Goal: Transaction & Acquisition: Purchase product/service

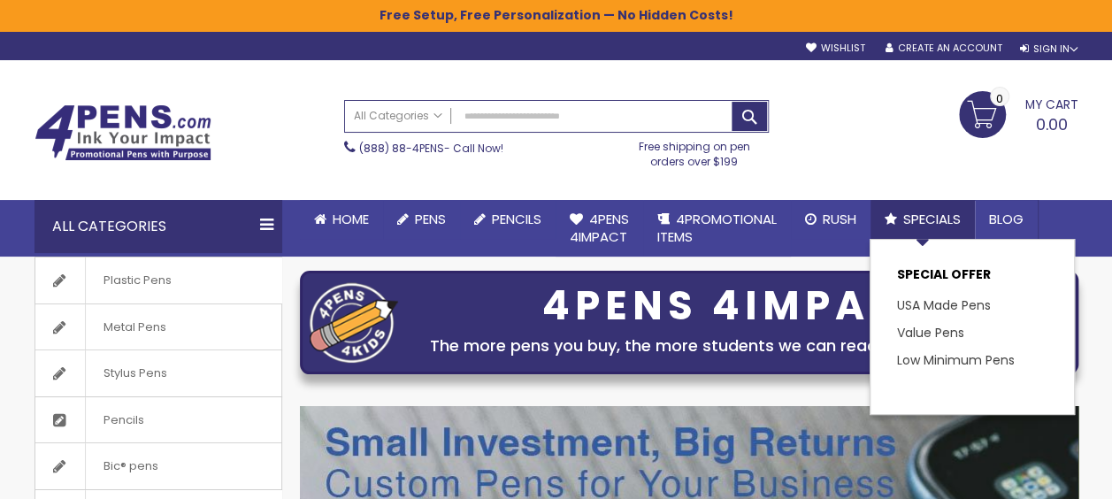
click at [936, 218] on span "Specials" at bounding box center [931, 219] width 57 height 19
click at [938, 361] on link "Low Minimum Pens" at bounding box center [962, 360] width 131 height 18
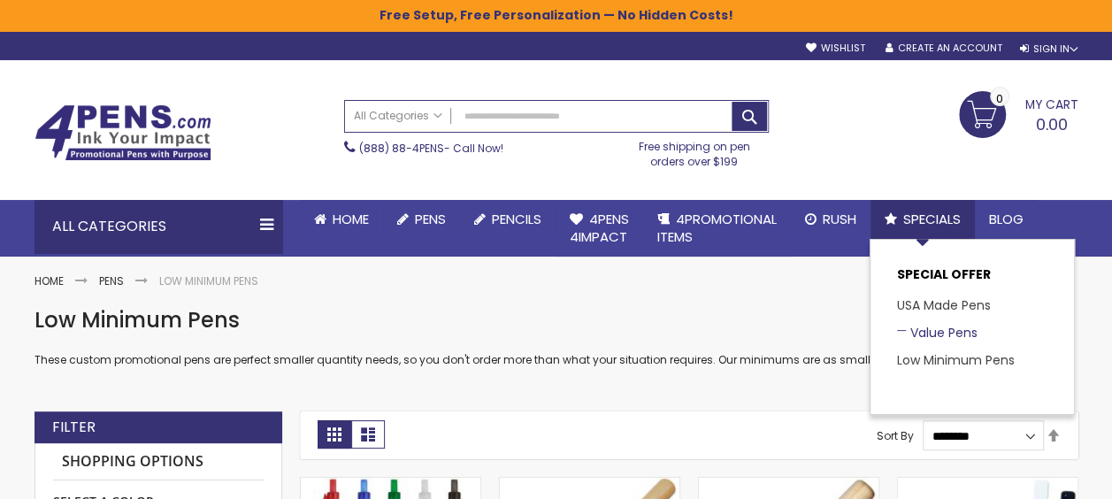
click at [934, 328] on link "Value Pens" at bounding box center [937, 333] width 80 height 18
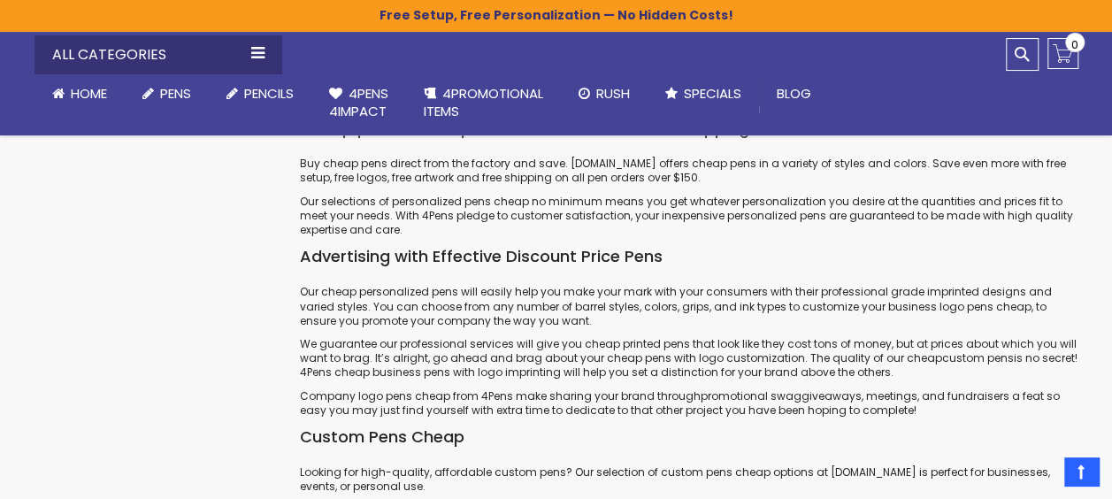
scroll to position [5958, 0]
